Goal: Navigation & Orientation: Go to known website

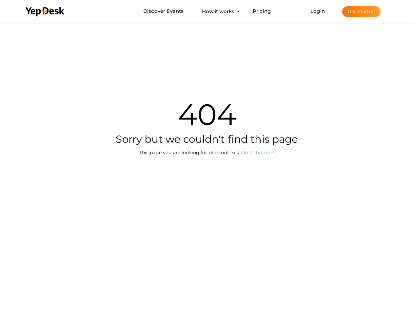
click at [207, 157] on div "404 Sorry but we couldn't find this page This page you are looking for does not…" at bounding box center [207, 120] width 384 height 198
click at [45, 12] on use at bounding box center [45, 12] width 39 height 10
click at [318, 11] on link "Login" at bounding box center [318, 11] width 14 height 6
click at [361, 11] on button "Get Started" at bounding box center [361, 11] width 38 height 11
